Goal: Task Accomplishment & Management: Manage account settings

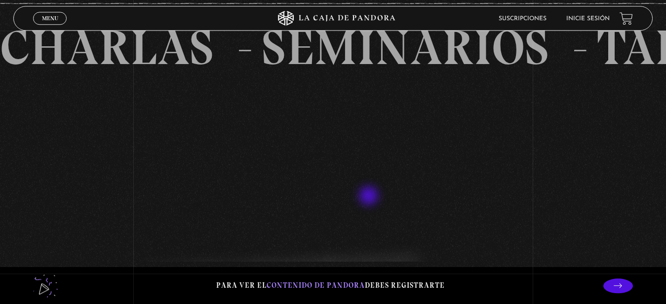
scroll to position [805, 0]
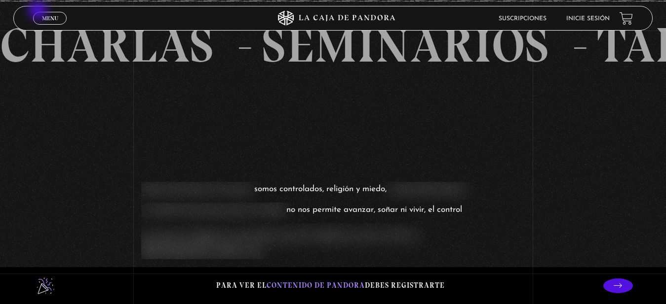
click at [39, 11] on div "Menu Cerrar" at bounding box center [133, 18] width 200 height 24
click at [41, 15] on link "Menu Cerrar" at bounding box center [50, 18] width 34 height 13
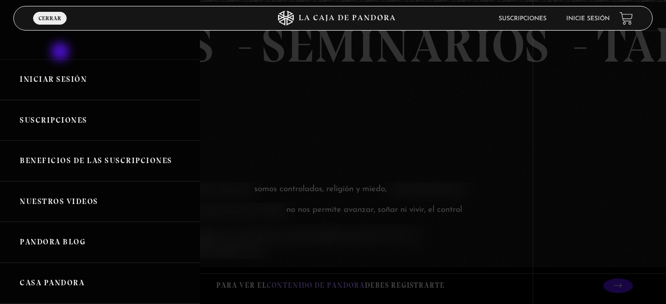
click at [61, 53] on div "Iniciar Sesión Suscripciones Beneficios de las suscripciones Nuestros Videos Pa…" at bounding box center [100, 152] width 200 height 304
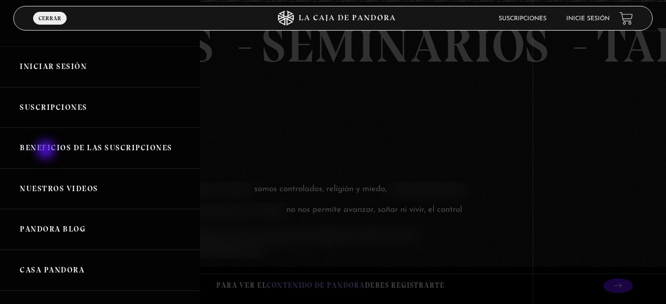
scroll to position [0, 0]
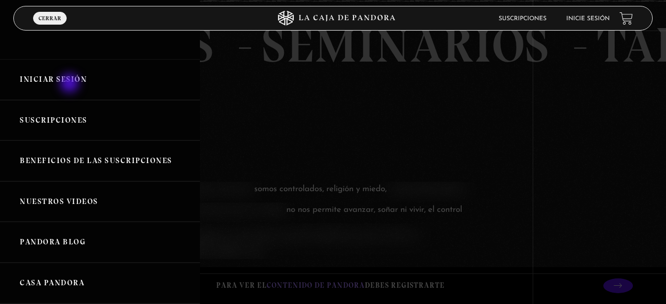
click at [69, 76] on link "Iniciar Sesión" at bounding box center [100, 79] width 200 height 41
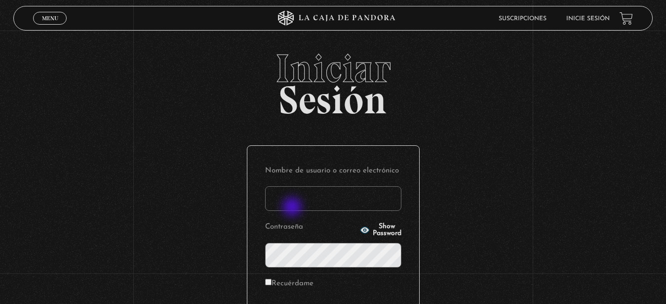
click at [293, 208] on input "Nombre de usuario o correo electrónico" at bounding box center [333, 199] width 136 height 25
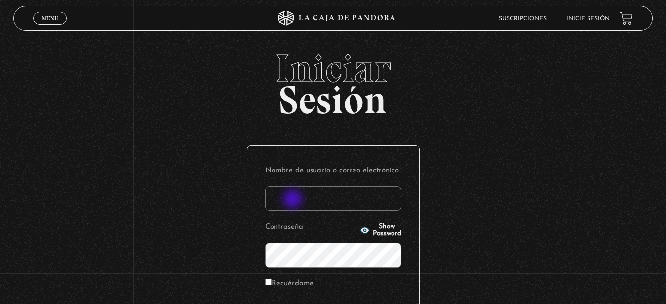
click at [294, 200] on input "Nombre de usuario o correo electrónico" at bounding box center [333, 199] width 136 height 25
type input "gmvane"
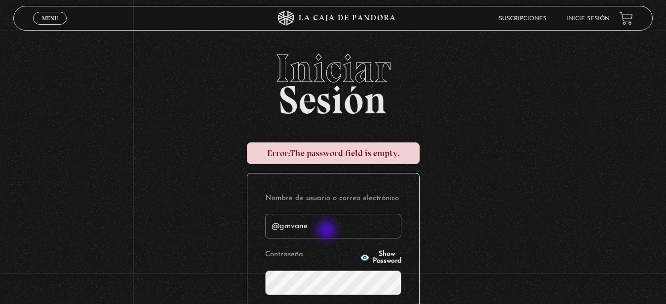
click at [328, 231] on input "@gmvane" at bounding box center [333, 226] width 136 height 25
drag, startPoint x: 285, startPoint y: 226, endPoint x: 277, endPoint y: 226, distance: 8.4
click at [277, 226] on input "@gmvane" at bounding box center [333, 226] width 136 height 25
drag, startPoint x: 280, startPoint y: 227, endPoint x: 263, endPoint y: 227, distance: 17.8
click at [265, 227] on input "@gmvane" at bounding box center [333, 226] width 136 height 25
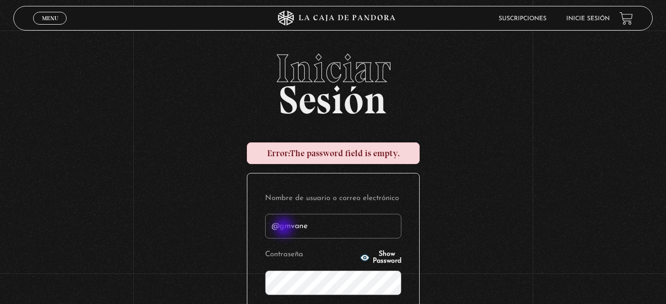
drag, startPoint x: 277, startPoint y: 227, endPoint x: 285, endPoint y: 228, distance: 8.0
click at [285, 228] on input "@gmvane" at bounding box center [333, 226] width 136 height 25
drag, startPoint x: 276, startPoint y: 227, endPoint x: 317, endPoint y: 226, distance: 40.5
click at [317, 227] on input "@gmvane" at bounding box center [333, 226] width 136 height 25
drag, startPoint x: 303, startPoint y: 297, endPoint x: 309, endPoint y: 296, distance: 5.5
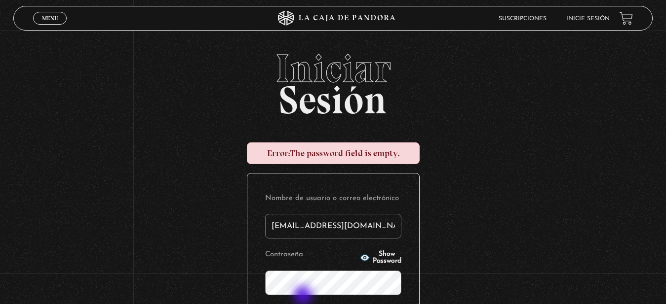
click at [305, 297] on form "Nombre de usuario o correo electrónico gmvane@gmail.com Contraseña Show Passwor…" at bounding box center [333, 274] width 136 height 167
type input "gmvane@gmail.com"
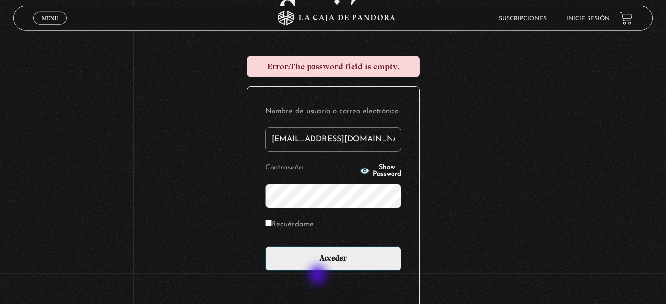
scroll to position [151, 0]
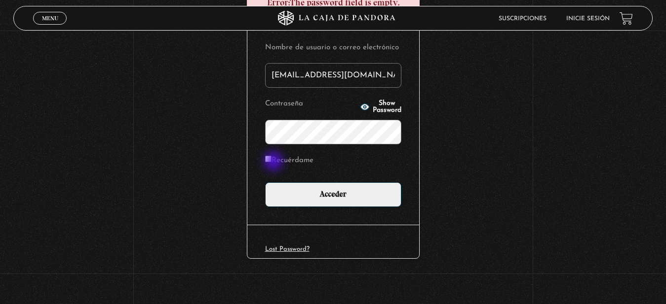
click at [271, 162] on input "Recuérdame" at bounding box center [268, 159] width 6 height 6
checkbox input "true"
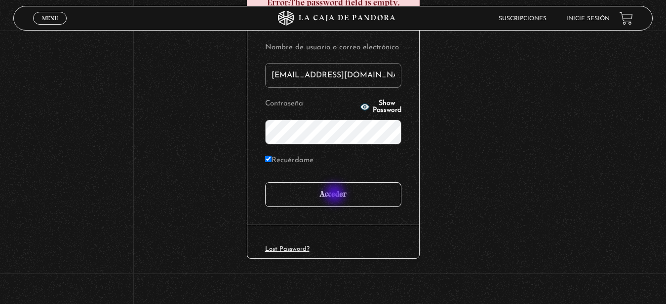
click at [338, 197] on input "Acceder" at bounding box center [333, 195] width 136 height 25
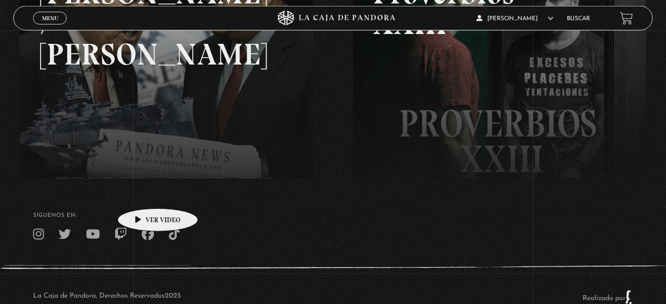
scroll to position [191, 0]
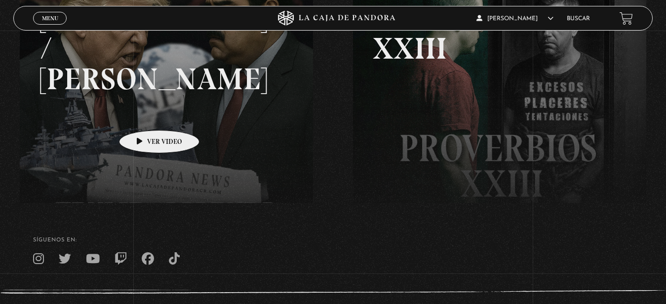
click at [144, 115] on link at bounding box center [353, 112] width 666 height 304
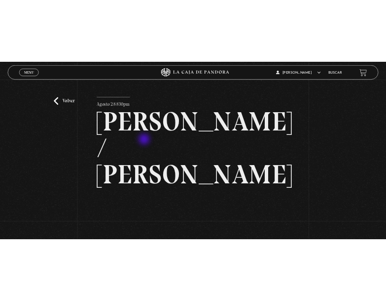
scroll to position [151, 0]
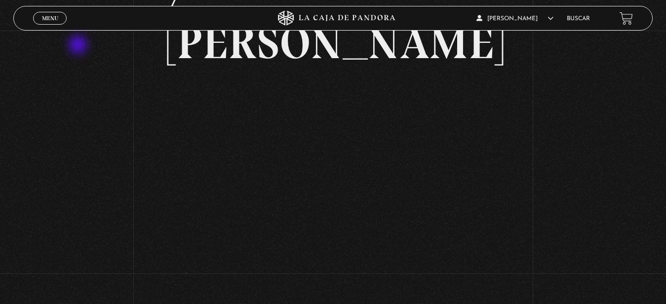
click at [65, 53] on div "Volver [DATE] 830pm [PERSON_NAME] / [GEOGRAPHIC_DATA]" at bounding box center [333, 84] width 666 height 408
click at [64, 53] on div "Volver [DATE] 830pm [PERSON_NAME] / [GEOGRAPHIC_DATA]" at bounding box center [333, 84] width 666 height 408
drag, startPoint x: 314, startPoint y: 199, endPoint x: 301, endPoint y: 200, distance: 12.9
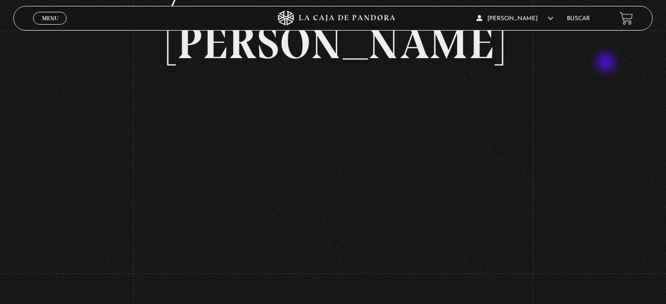
click at [616, 74] on div "Volver Agosto 28 830pm Trump / Maduro" at bounding box center [333, 84] width 666 height 408
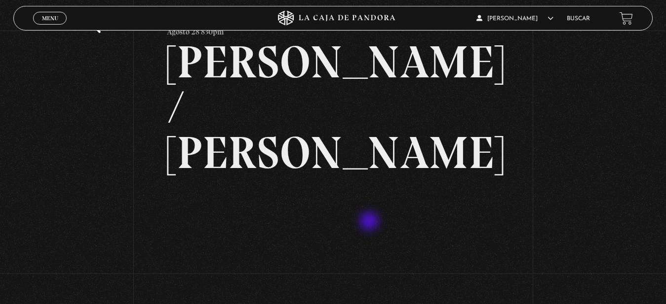
scroll to position [36, 0]
